Goal: Task Accomplishment & Management: Manage account settings

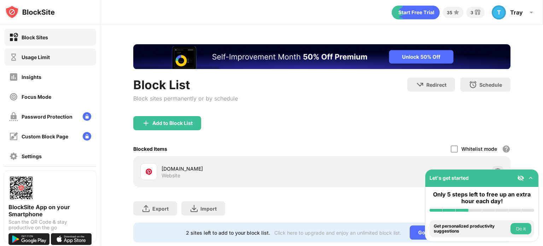
click at [52, 59] on div "Usage Limit" at bounding box center [50, 56] width 92 height 17
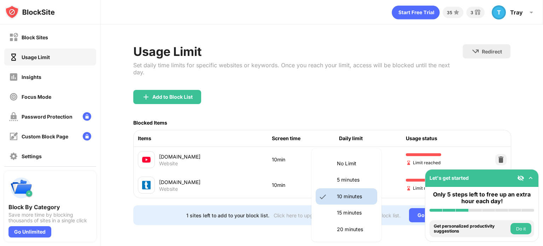
click at [369, 150] on body "Block Sites Usage Limit Insights Focus Mode Password Protection Custom Block Pa…" at bounding box center [271, 123] width 543 height 246
click at [356, 192] on p "10 minutes" at bounding box center [355, 196] width 36 height 8
click at [366, 153] on body "Block Sites Usage Limit Insights Focus Mode Password Protection Custom Block Pa…" at bounding box center [271, 123] width 543 height 246
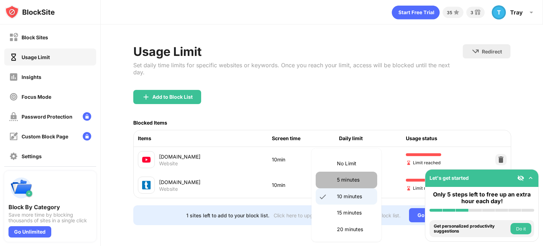
click at [350, 180] on p "5 minutes" at bounding box center [355, 180] width 36 height 8
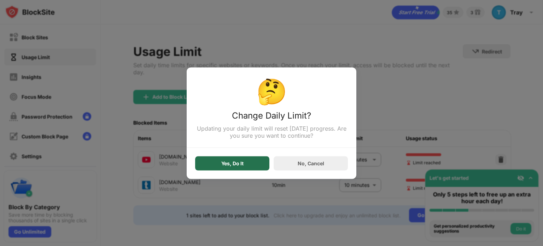
click at [231, 162] on div "Yes, Do It" at bounding box center [232, 163] width 22 height 6
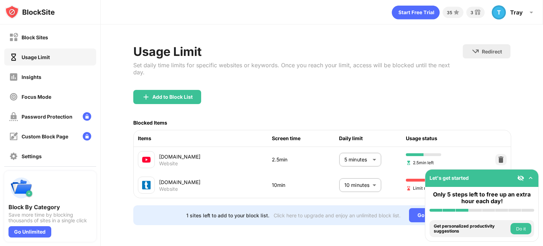
click at [366, 148] on body "Block Sites Usage Limit Insights Focus Mode Password Protection Custom Block Pa…" at bounding box center [271, 123] width 543 height 246
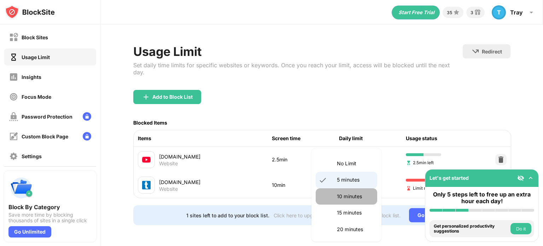
click at [349, 195] on p "10 minutes" at bounding box center [355, 196] width 36 height 8
type input "**"
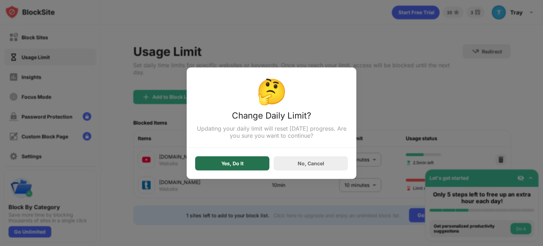
click at [238, 164] on div "Yes, Do It" at bounding box center [232, 163] width 22 height 6
